Goal: Information Seeking & Learning: Understand process/instructions

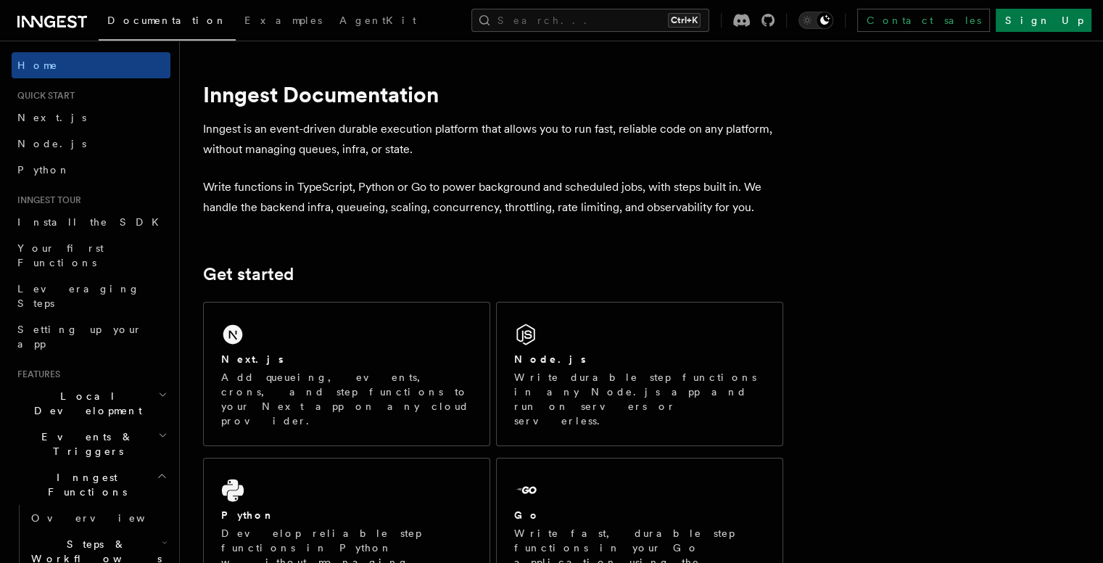
click at [315, 355] on div "Next.js" at bounding box center [346, 359] width 251 height 15
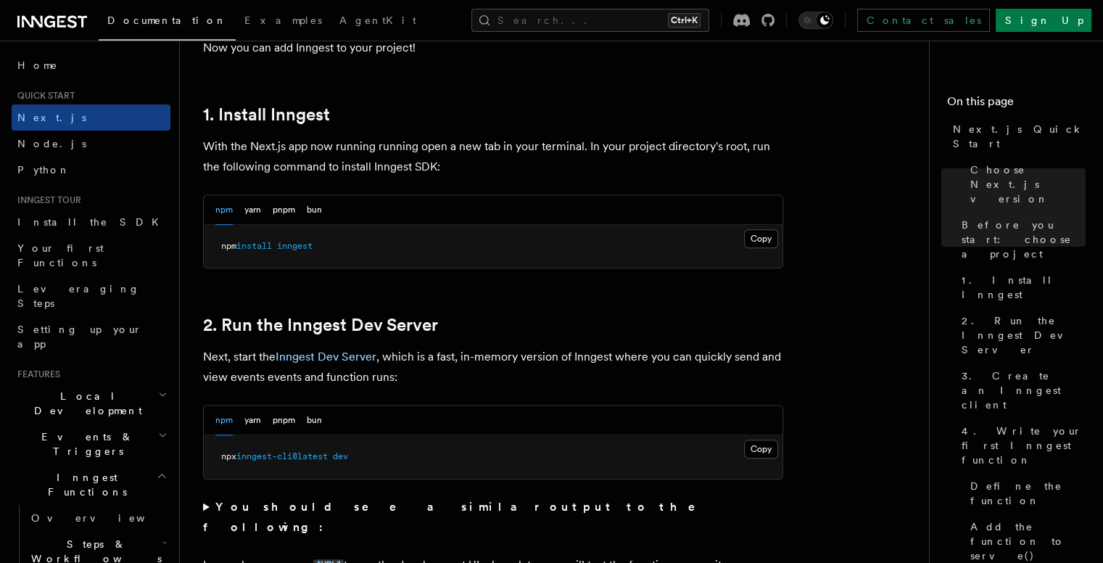
scroll to position [760, 0]
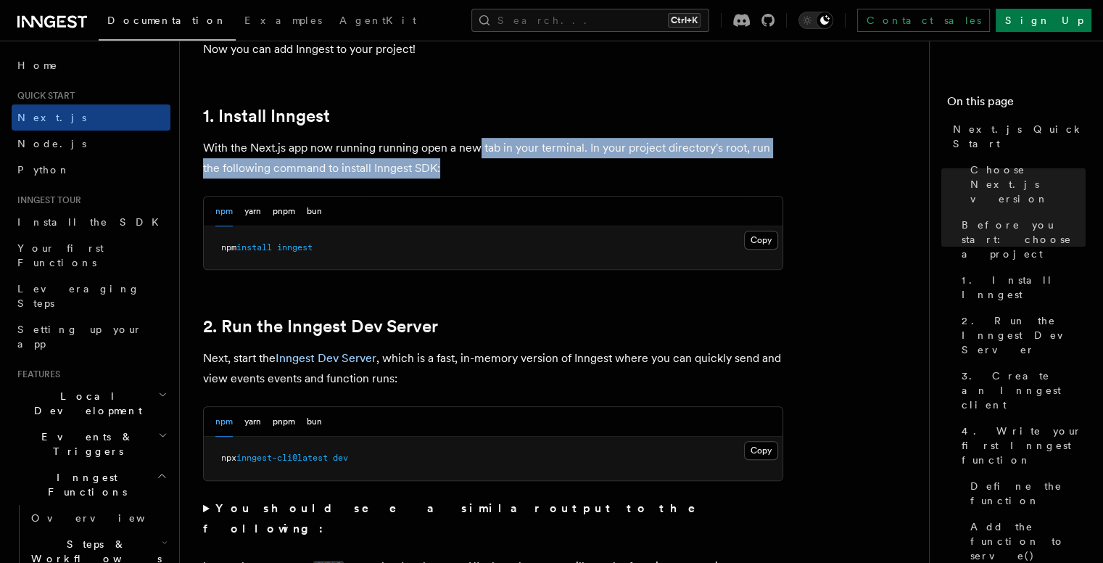
drag, startPoint x: 474, startPoint y: 155, endPoint x: 551, endPoint y: 161, distance: 77.1
click at [551, 161] on p "With the Next.js app now running running open a new tab in your terminal. In yo…" at bounding box center [493, 158] width 580 height 41
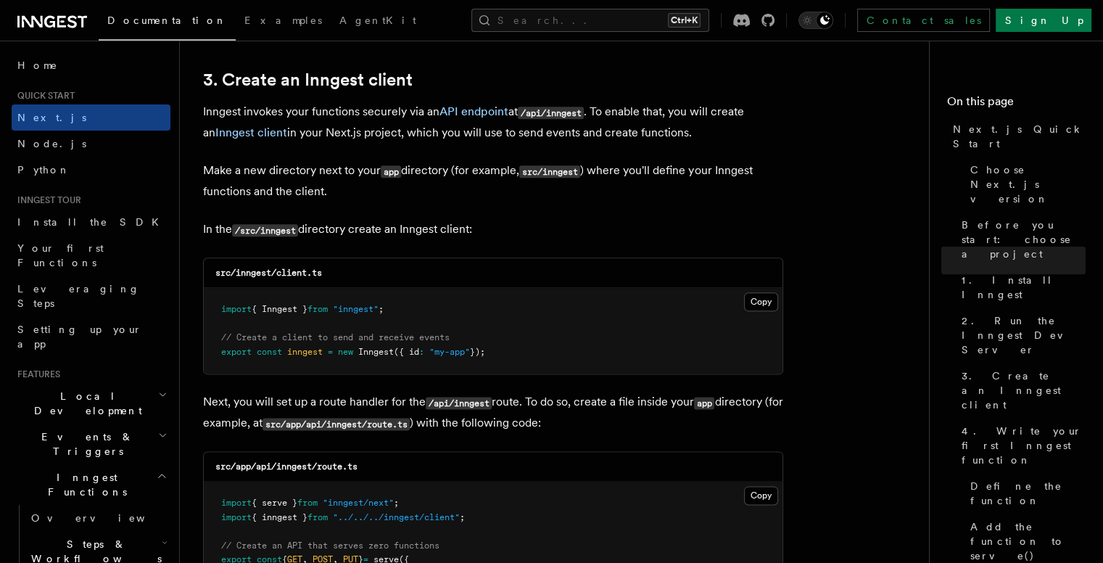
scroll to position [1703, 0]
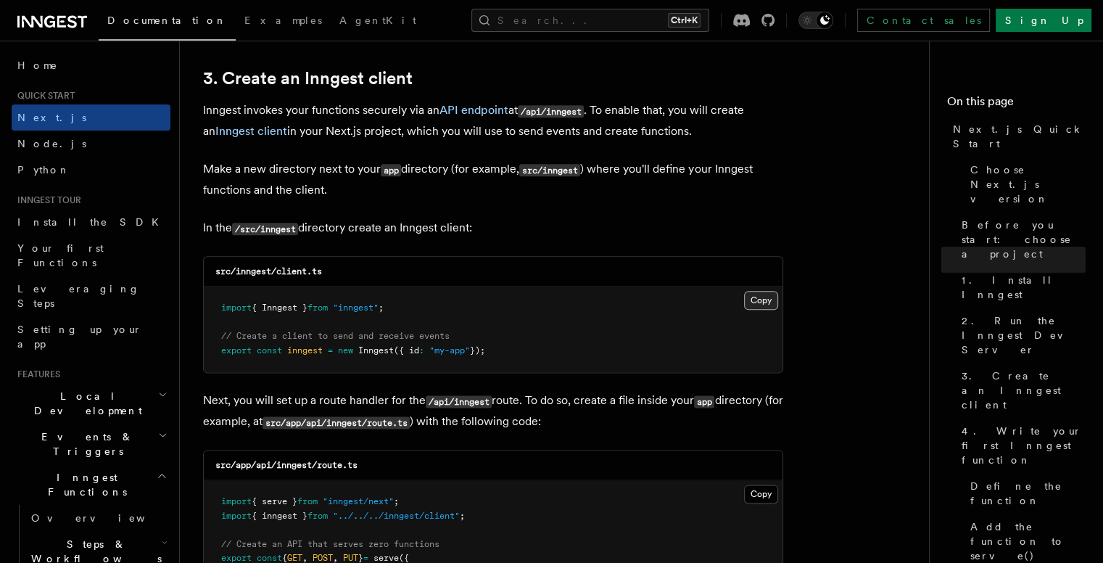
click at [757, 293] on button "Copy Copied" at bounding box center [761, 300] width 34 height 19
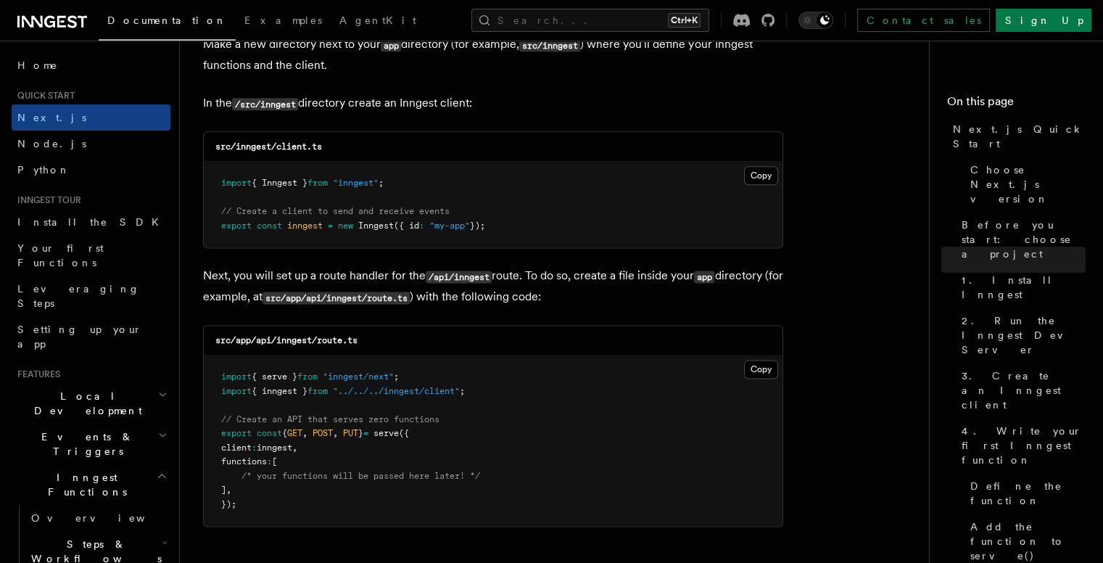
scroll to position [1827, 0]
click at [760, 368] on button "Copy Copied" at bounding box center [761, 369] width 34 height 19
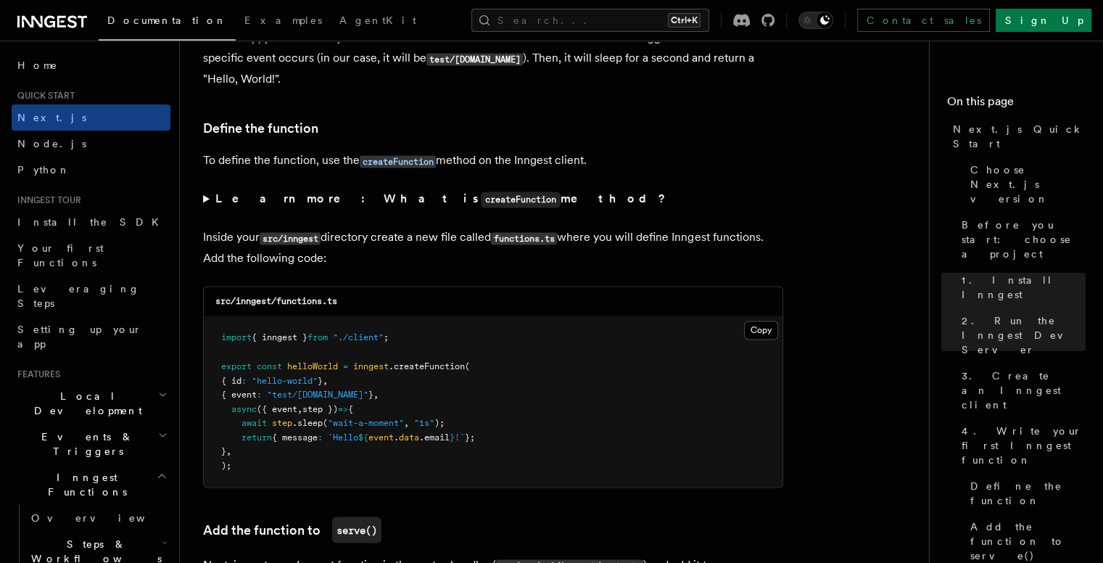
scroll to position [2409, 0]
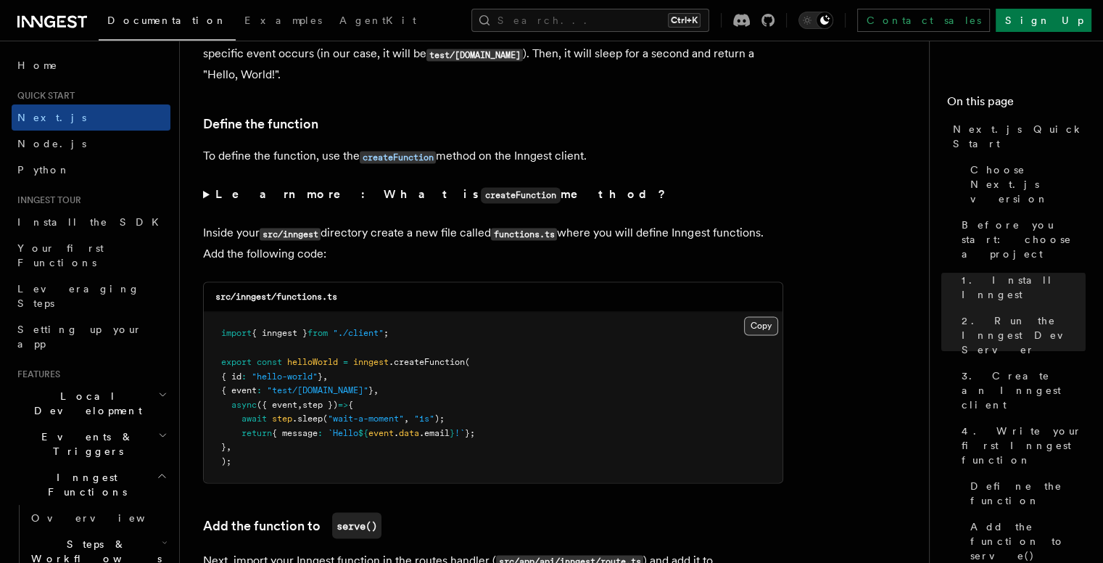
click at [758, 328] on button "Copy Copied" at bounding box center [761, 325] width 34 height 19
